Goal: Understand process/instructions

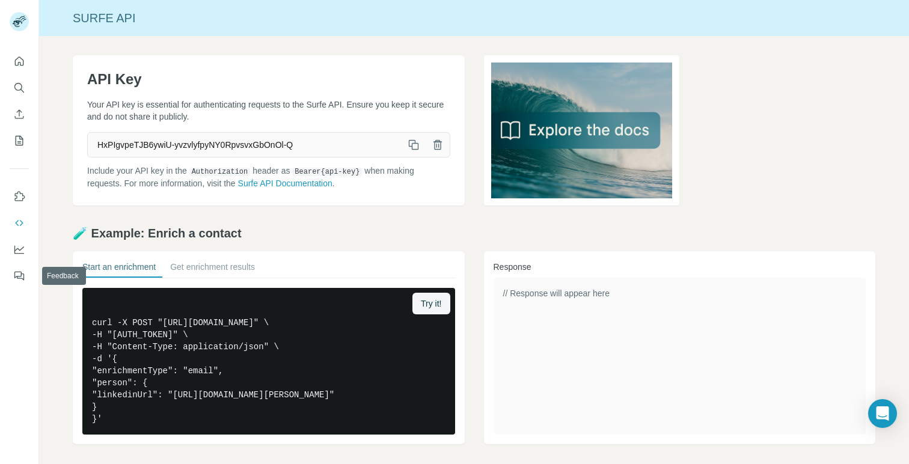
click at [20, 255] on button "Dashboard" at bounding box center [19, 250] width 19 height 22
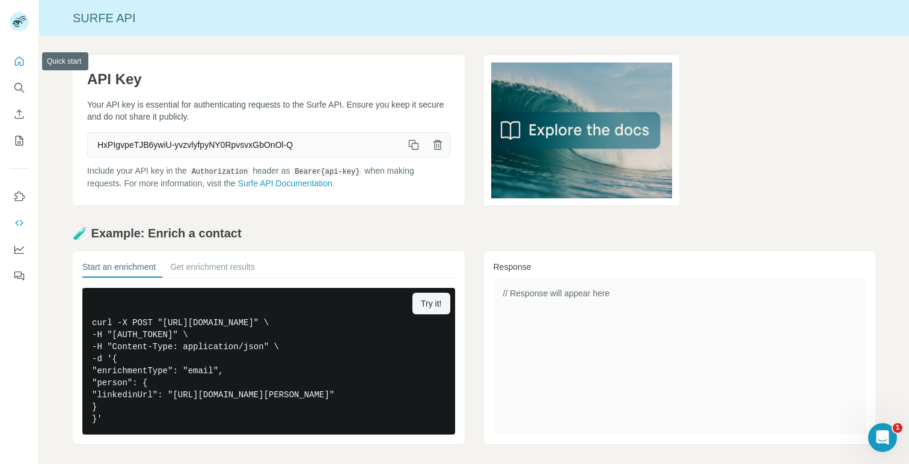
click at [20, 61] on icon "Quick start" at bounding box center [19, 61] width 12 height 12
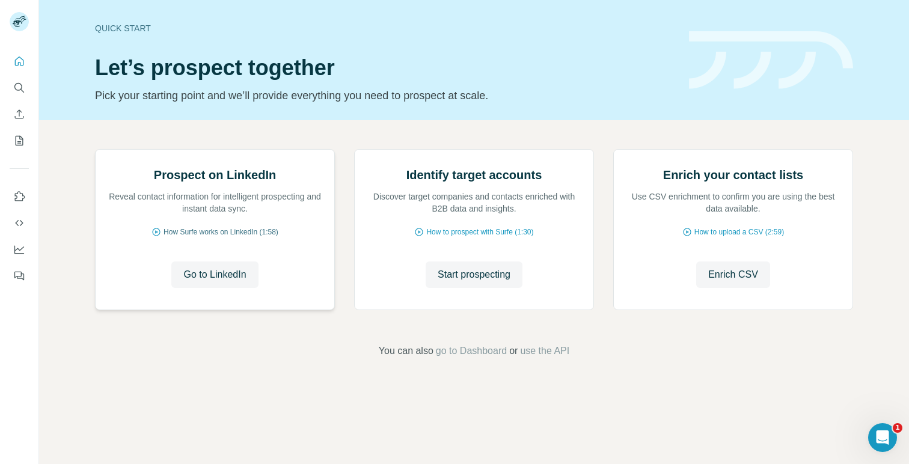
scroll to position [55, 0]
